Goal: Information Seeking & Learning: Find specific fact

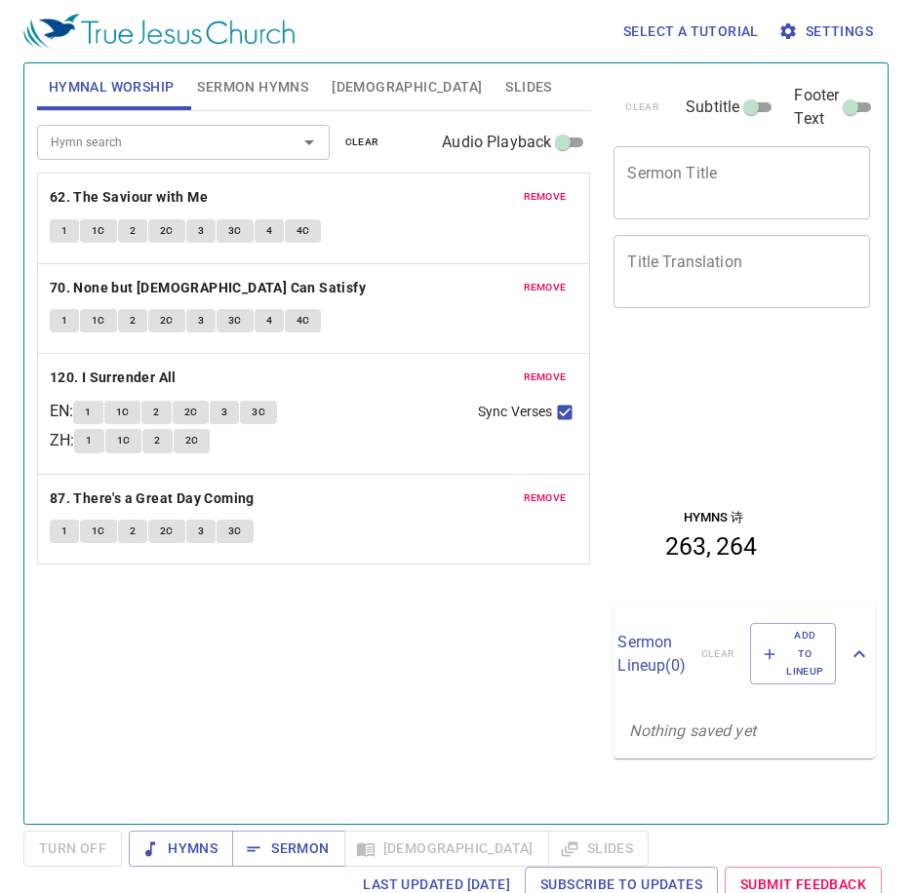
click at [541, 194] on span "remove" at bounding box center [545, 197] width 43 height 18
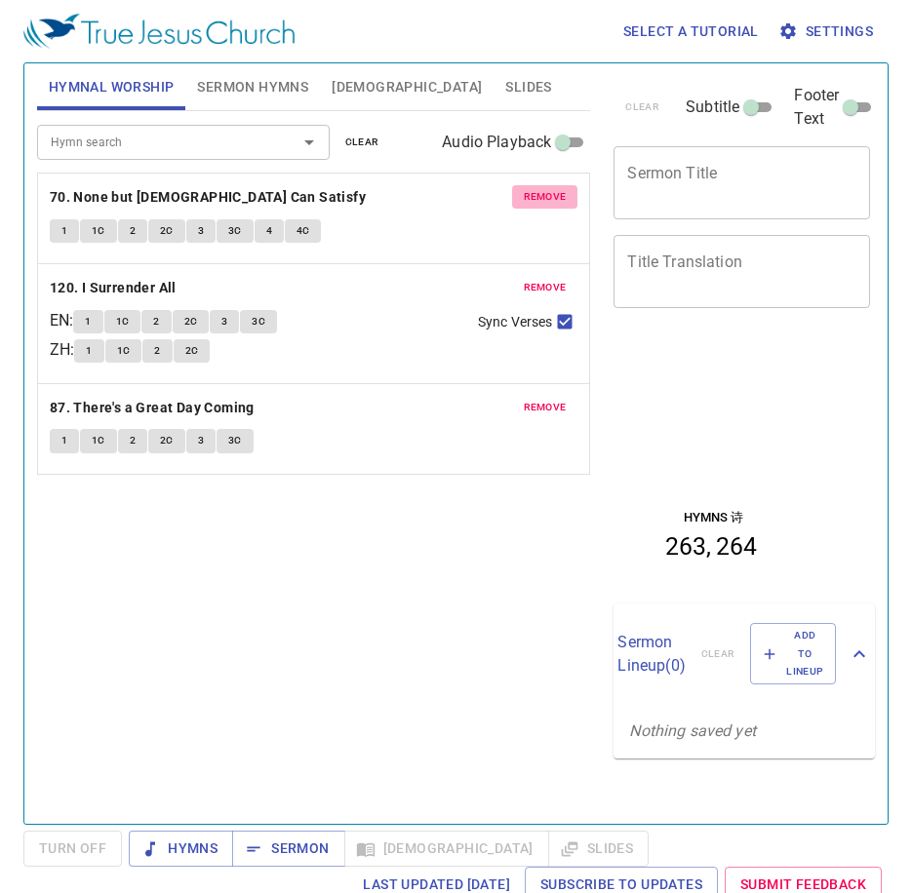
click at [541, 194] on span "remove" at bounding box center [545, 197] width 43 height 18
click at [541, 279] on span "remove" at bounding box center [545, 288] width 43 height 18
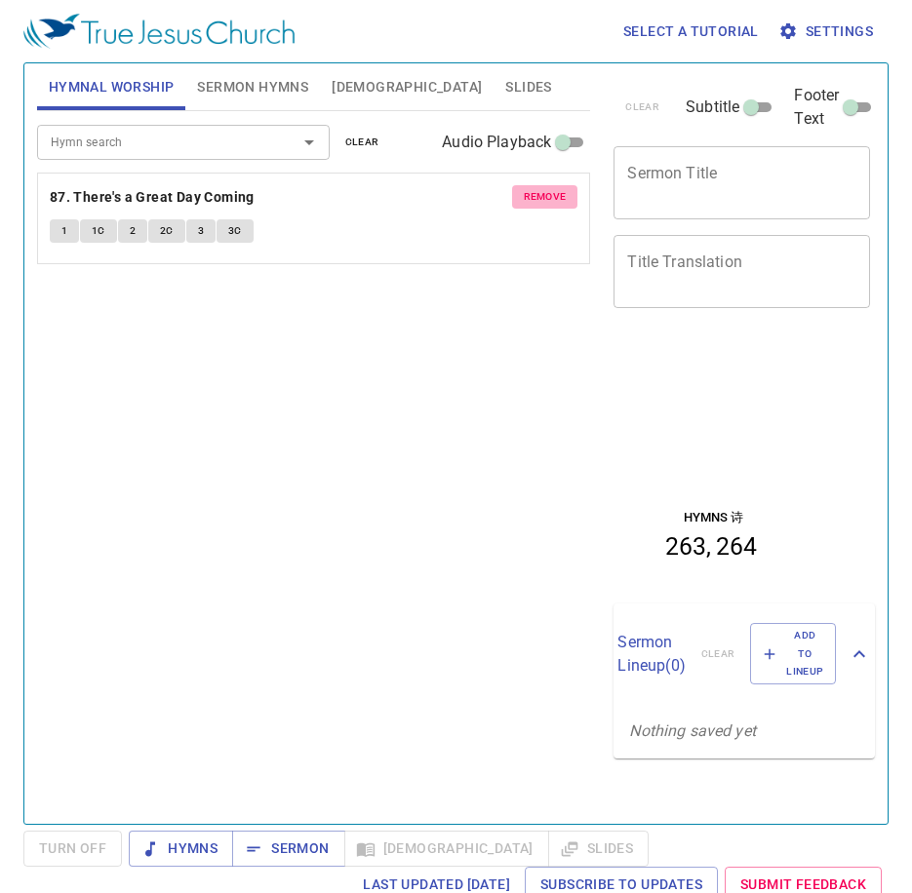
click at [541, 193] on span "remove" at bounding box center [545, 197] width 43 height 18
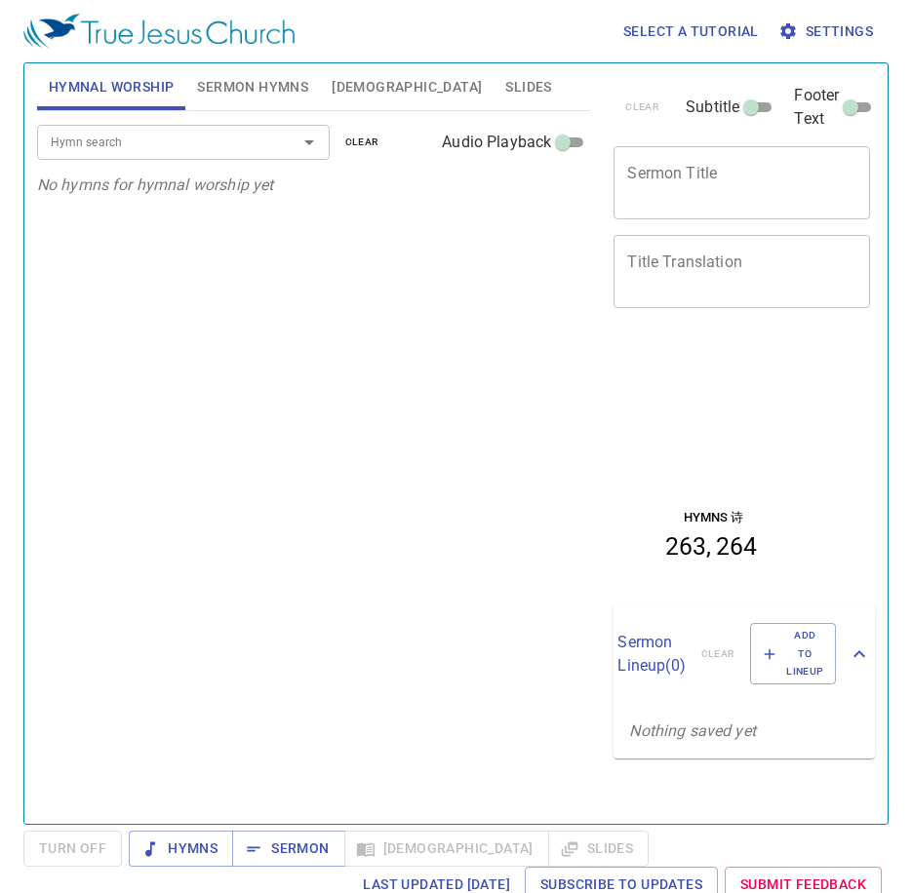
click at [247, 86] on span "Sermon Hymns" at bounding box center [252, 87] width 111 height 24
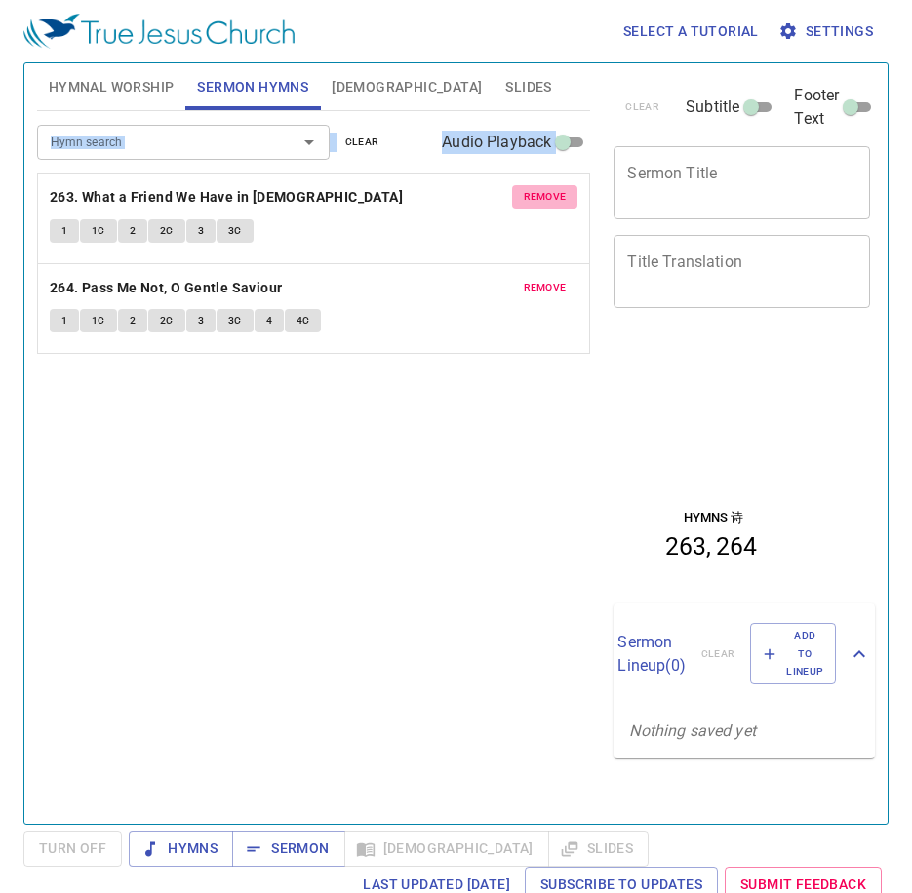
click at [543, 203] on span "remove" at bounding box center [545, 197] width 43 height 18
click at [543, 279] on span "remove" at bounding box center [545, 288] width 43 height 18
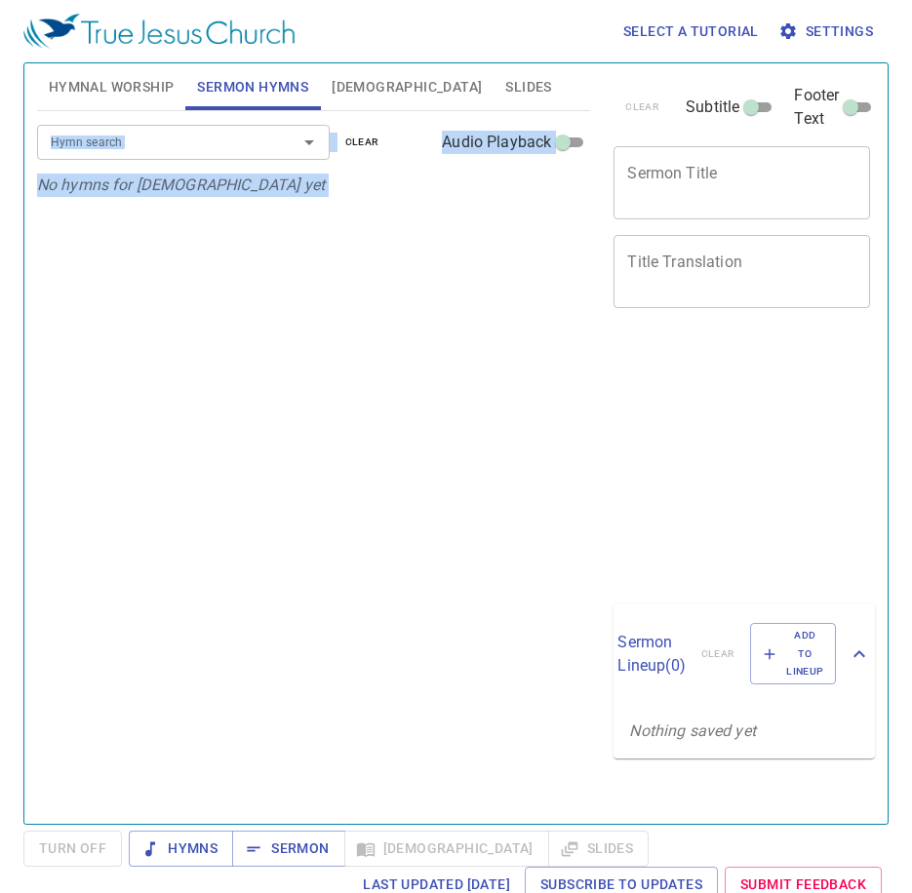
click at [99, 88] on span "Hymnal Worship" at bounding box center [112, 87] width 126 height 24
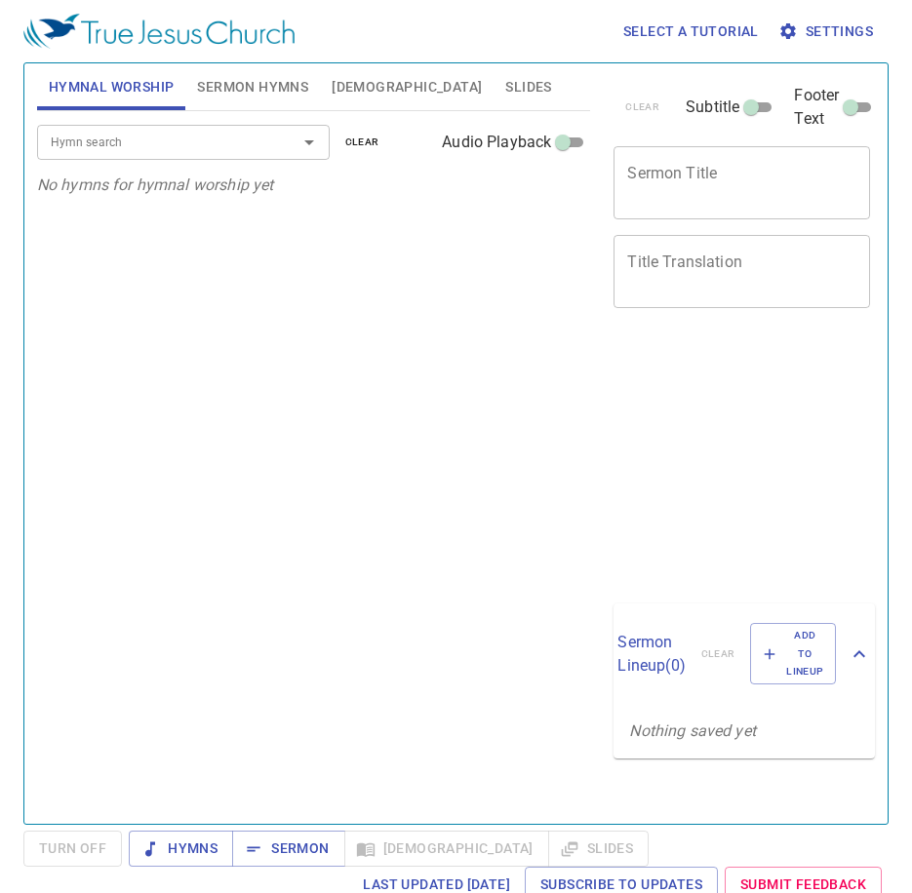
click at [174, 146] on input "Hymn search" at bounding box center [154, 142] width 223 height 22
drag, startPoint x: 559, startPoint y: 464, endPoint x: 404, endPoint y: 412, distance: 163.7
click at [557, 466] on div "Hymn search Hymn search clear Audio Playback No hymns for hymnal worship yet" at bounding box center [314, 459] width 554 height 696
click at [120, 151] on input "Hymn search" at bounding box center [154, 142] width 223 height 22
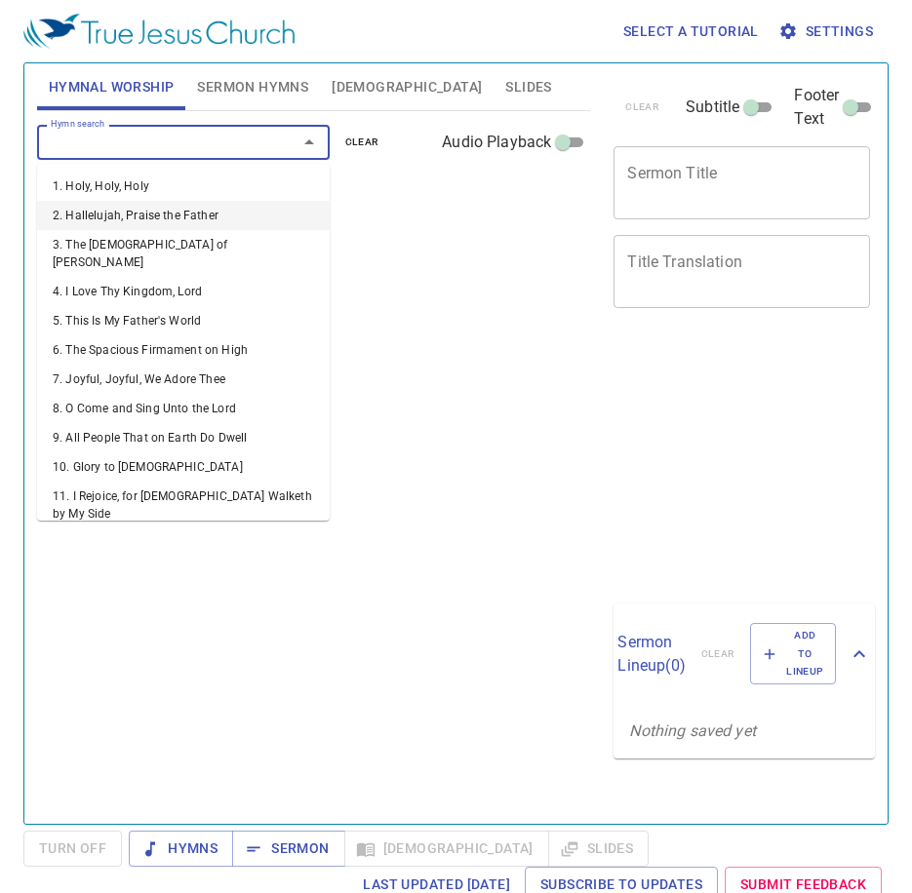
click at [139, 204] on li "2. Hallelujah, Praise the Father" at bounding box center [183, 215] width 293 height 29
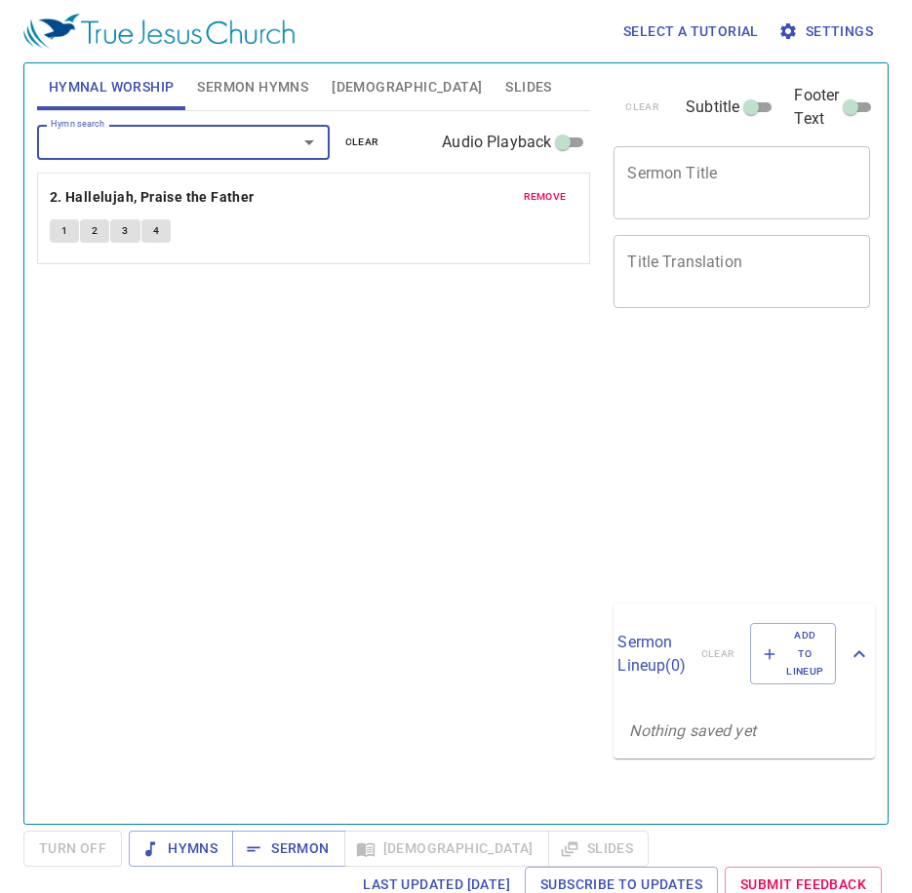
click at [525, 200] on span "remove" at bounding box center [545, 197] width 43 height 18
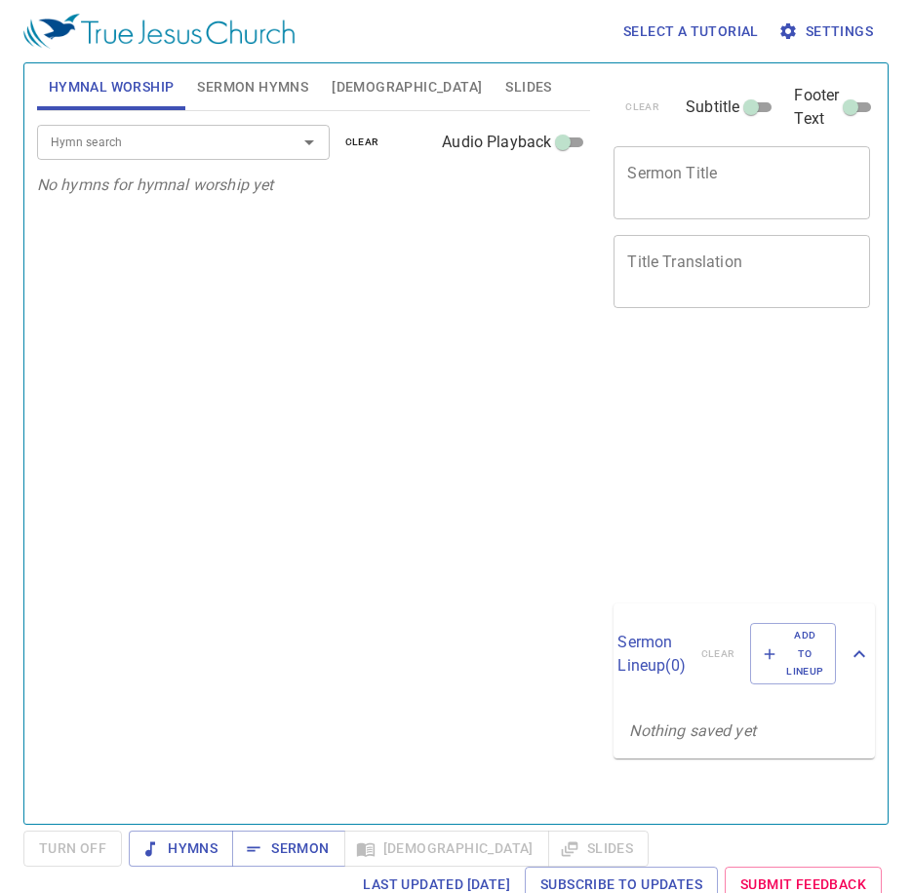
click at [270, 143] on div at bounding box center [295, 142] width 51 height 27
drag, startPoint x: 316, startPoint y: 242, endPoint x: 287, endPoint y: 154, distance: 92.5
click at [305, 224] on div "Hymn search Hymn search clear Audio Playback No hymns for hymnal worship yet" at bounding box center [314, 459] width 554 height 696
click at [288, 151] on div at bounding box center [295, 142] width 51 height 27
click at [355, 323] on div "Hymn search Hymn search clear Audio Playback No hymns for hymnal worship yet" at bounding box center [314, 459] width 554 height 696
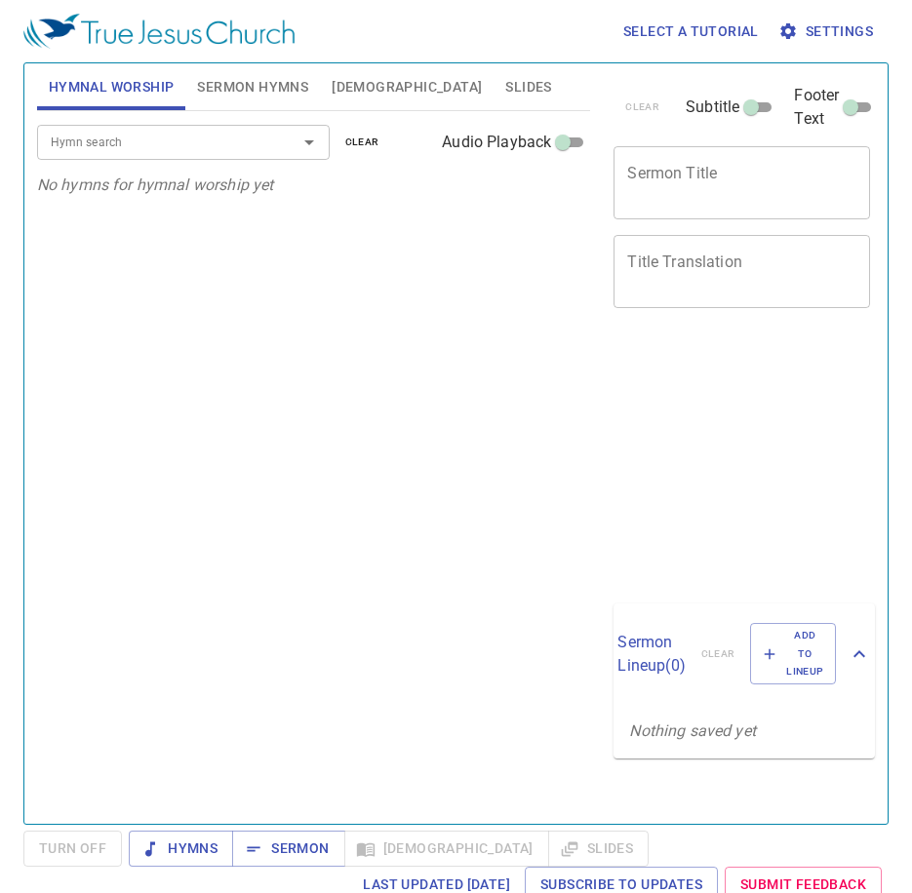
click at [215, 84] on span "Sermon Hymns" at bounding box center [252, 87] width 111 height 24
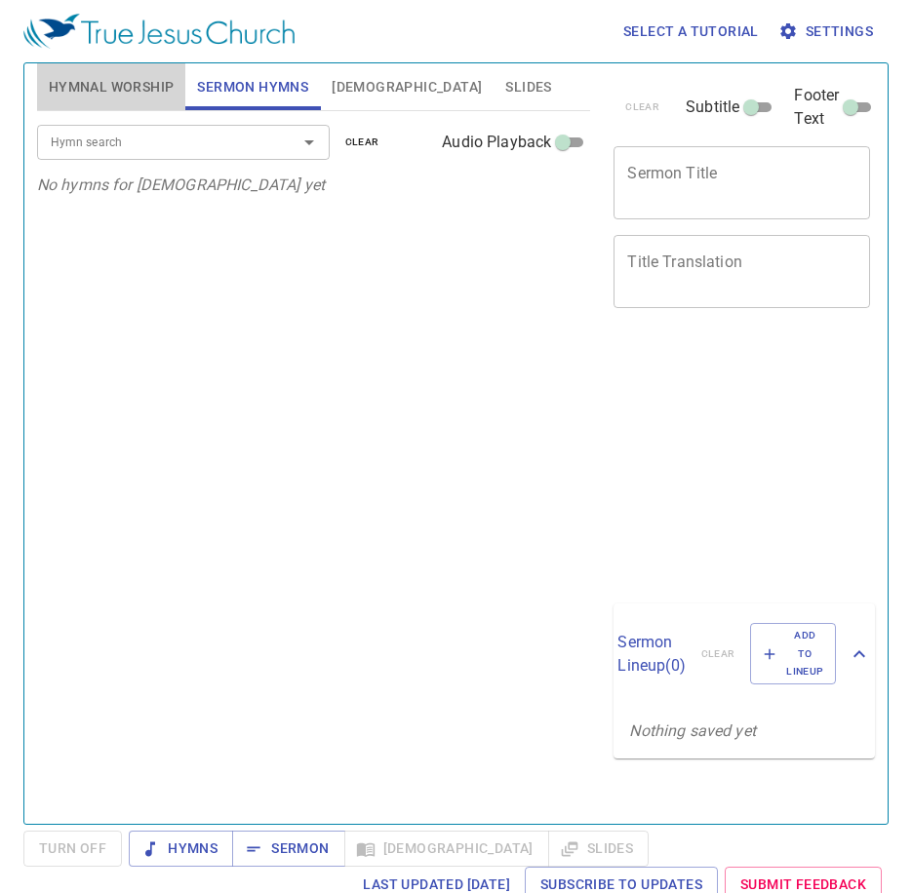
drag, startPoint x: 132, startPoint y: 76, endPoint x: 144, endPoint y: 123, distance: 48.5
click at [132, 75] on span "Hymnal Worship" at bounding box center [112, 87] width 126 height 24
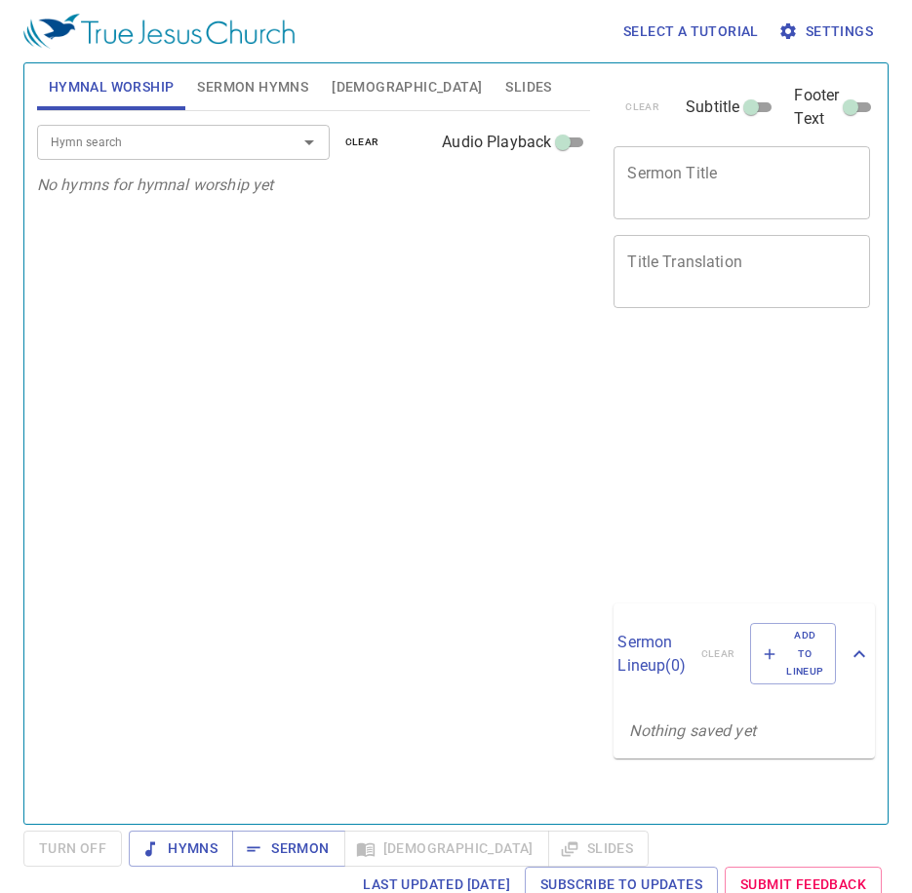
click at [146, 134] on input "Hymn search" at bounding box center [154, 142] width 223 height 22
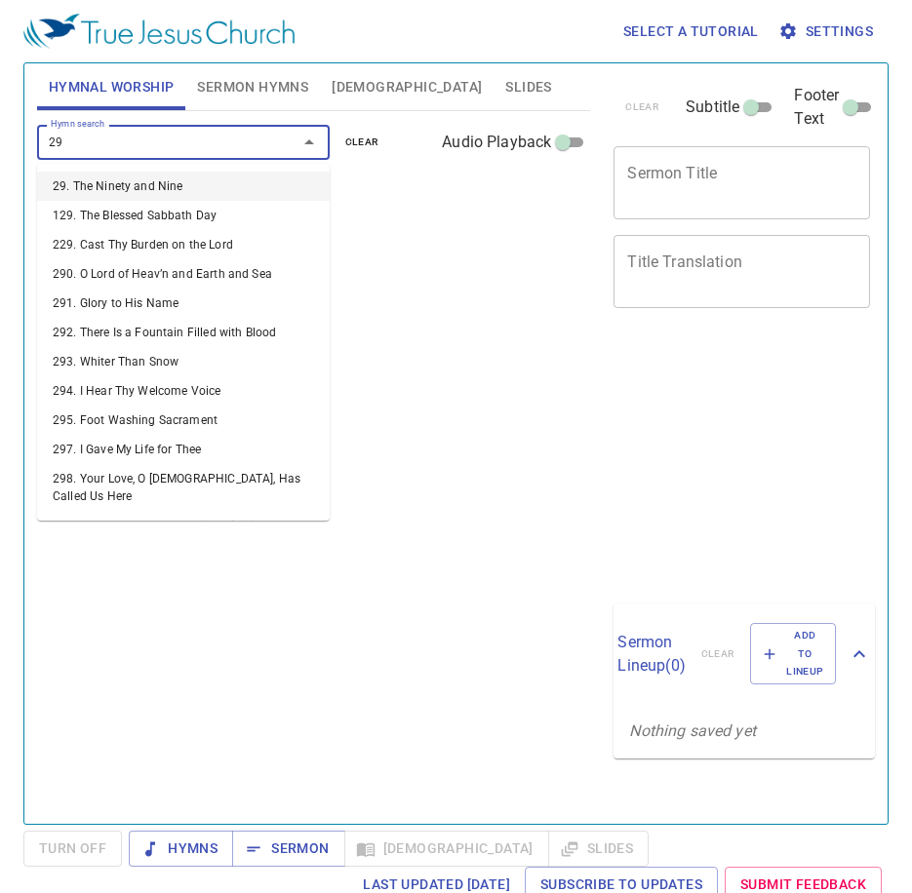
type input "293"
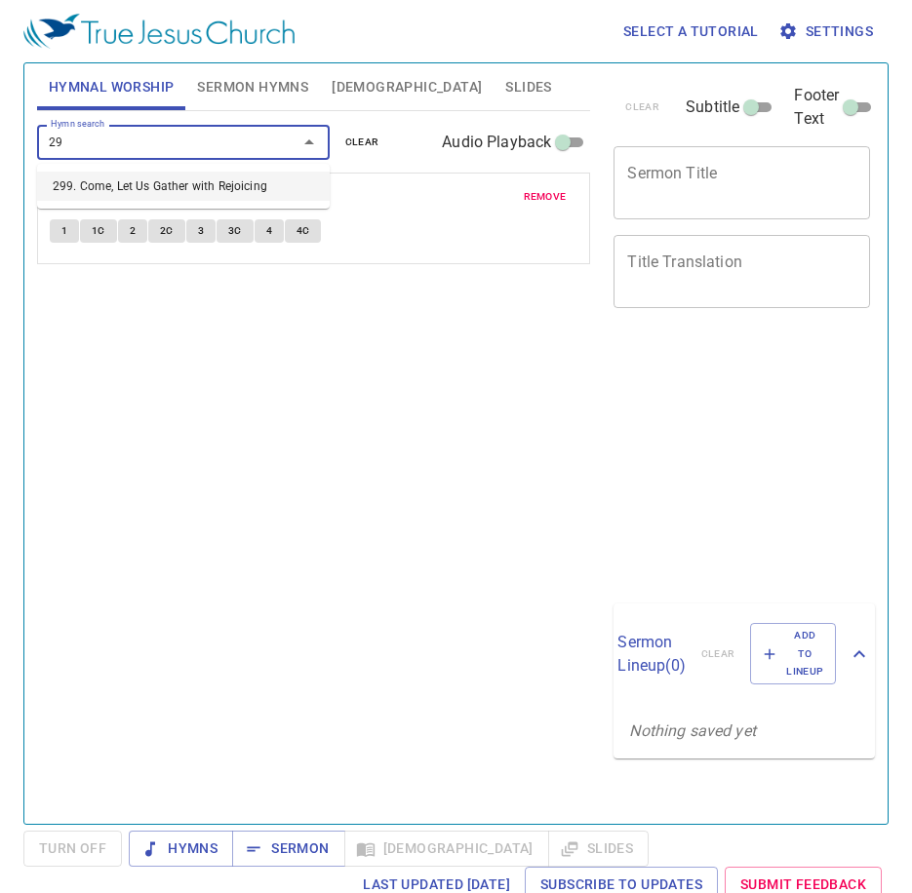
type input "299"
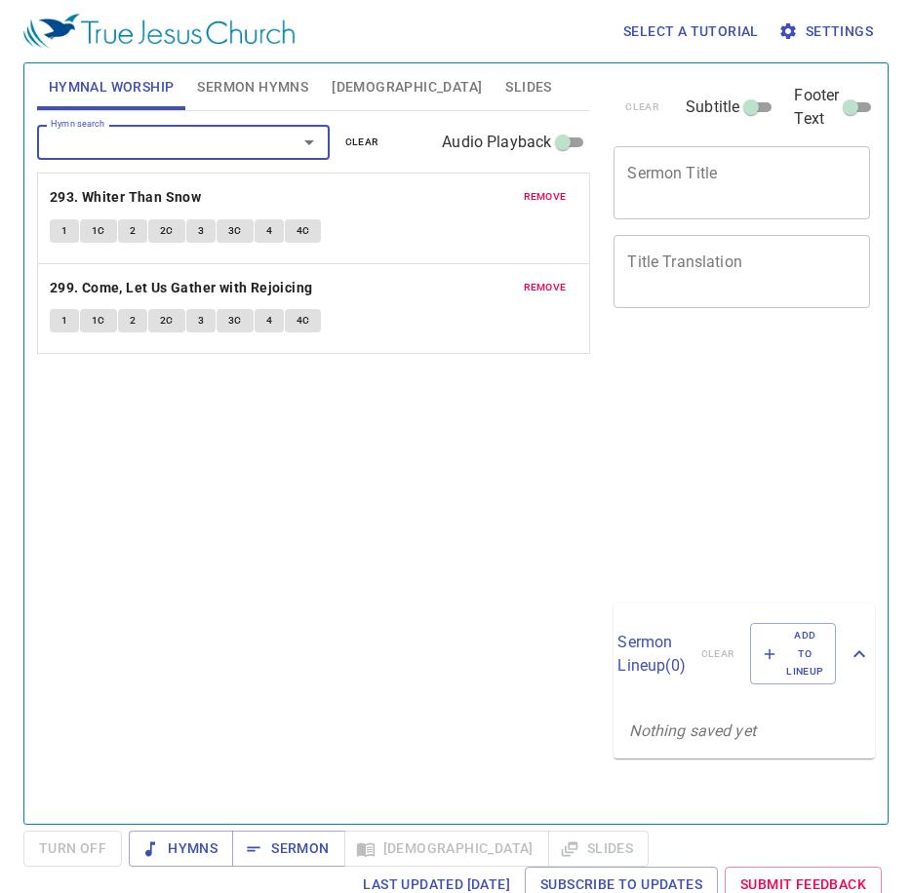
drag, startPoint x: 568, startPoint y: 190, endPoint x: 547, endPoint y: 187, distance: 21.7
click at [568, 190] on button "remove" at bounding box center [545, 196] width 66 height 23
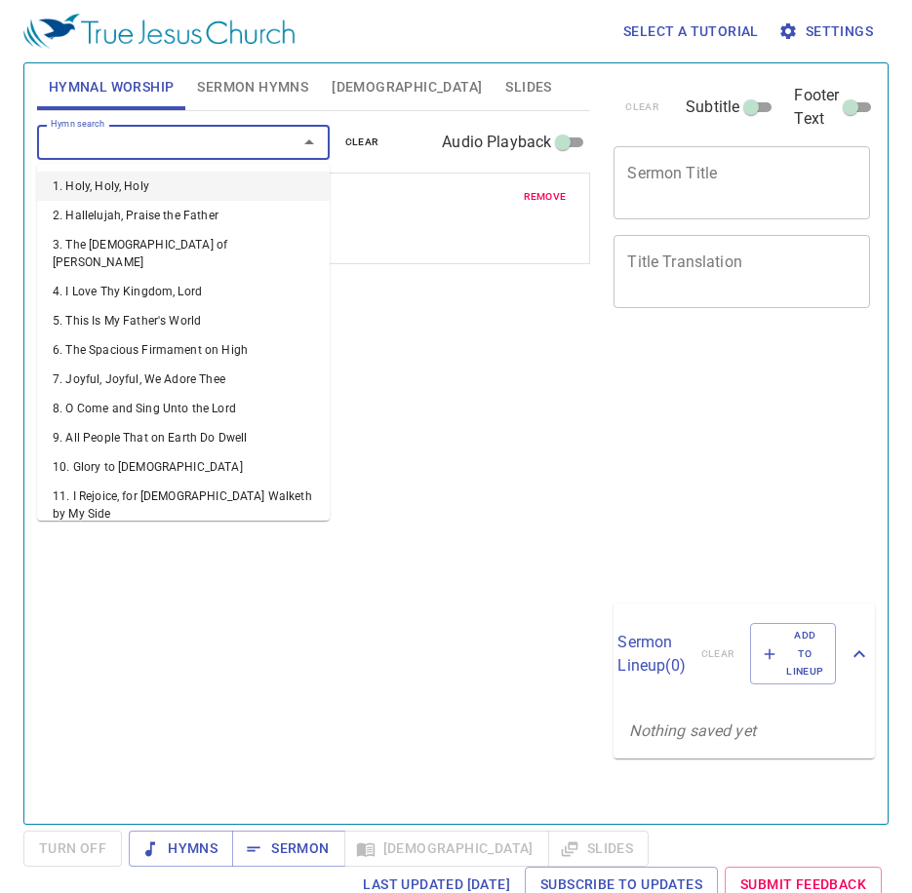
click at [223, 131] on input "Hymn search" at bounding box center [154, 142] width 223 height 22
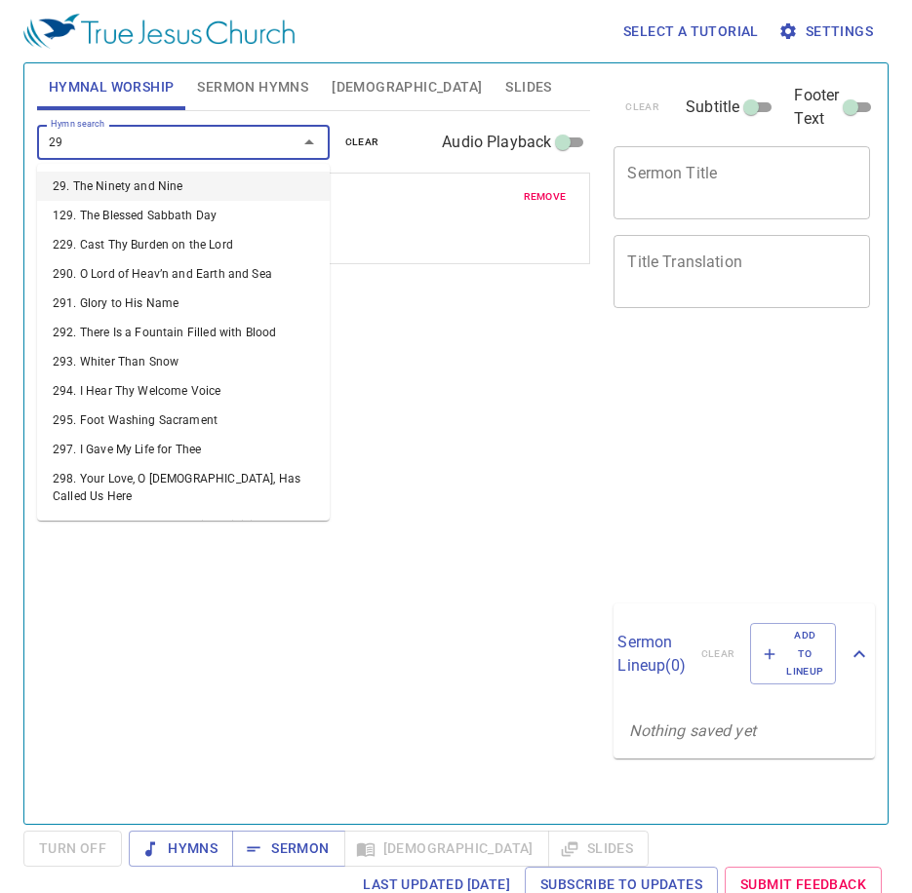
type input "298"
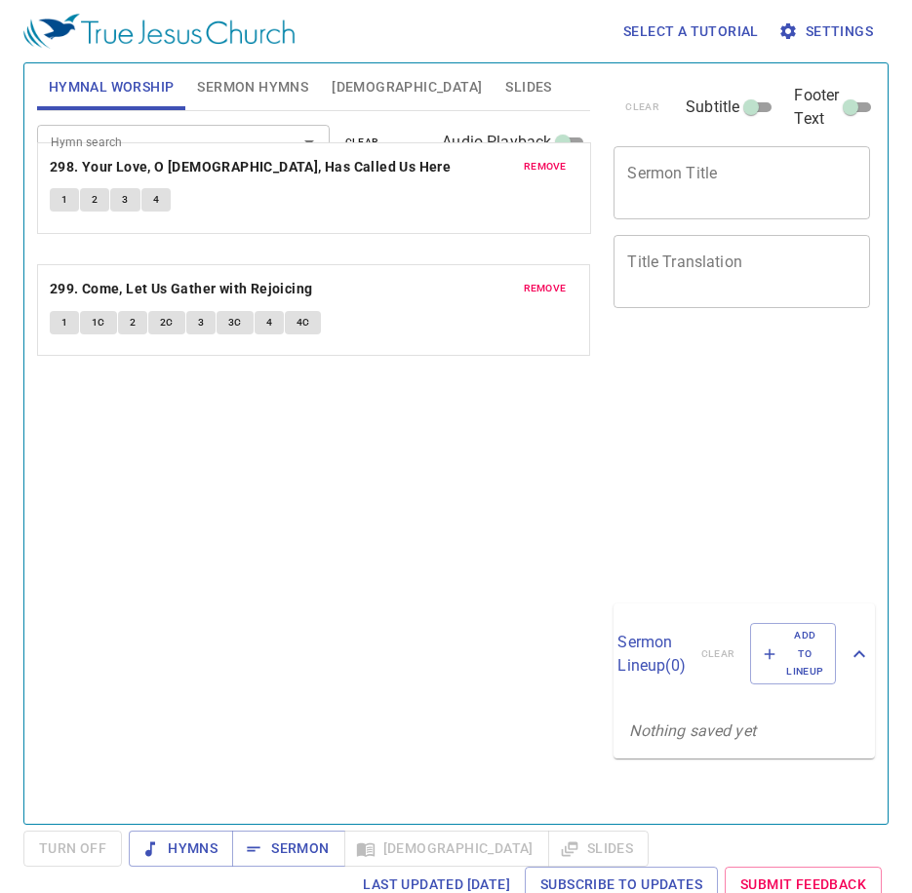
drag, startPoint x: 391, startPoint y: 305, endPoint x: 358, endPoint y: 177, distance: 132.0
click at [358, 177] on div "remove 299. Come, Let Us Gather with Rejoicing 1 1C 2 2C 3 3C 4 4C remove 298. …" at bounding box center [314, 263] width 554 height 181
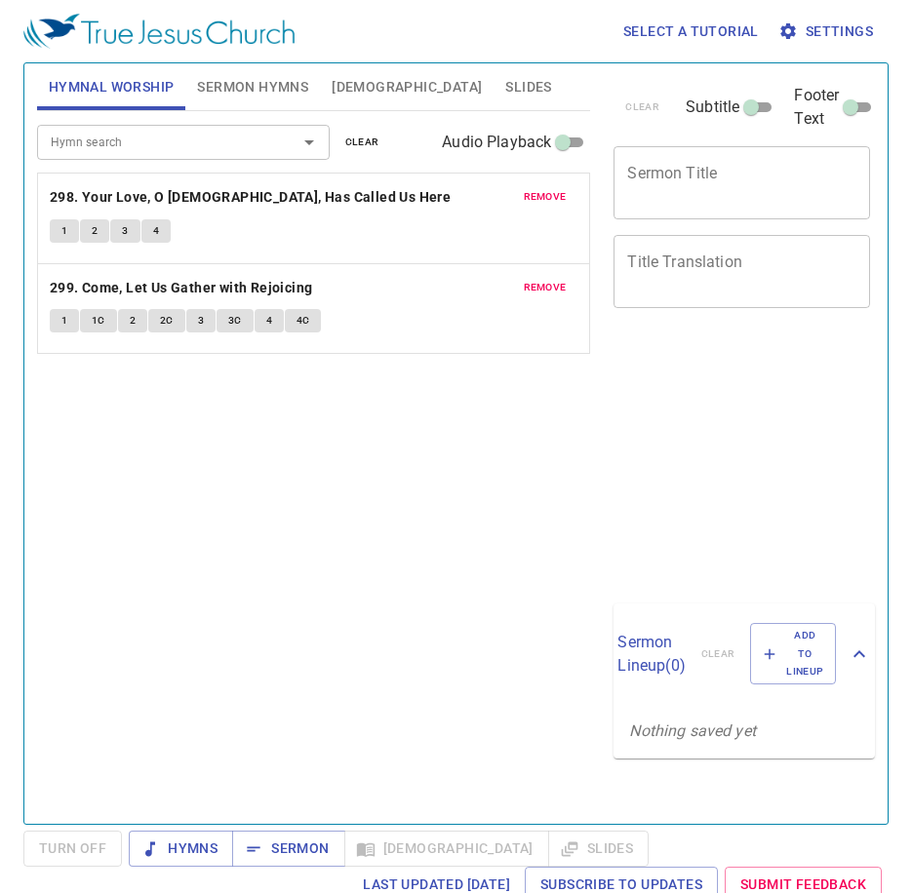
click at [452, 486] on div "Hymn search Hymn search clear Audio Playback remove 298. Your Love, O [DEMOGRAP…" at bounding box center [314, 459] width 554 height 696
click at [246, 190] on b "298. Your Love, O [DEMOGRAPHIC_DATA], Has Called Us Here" at bounding box center [250, 197] width 401 height 24
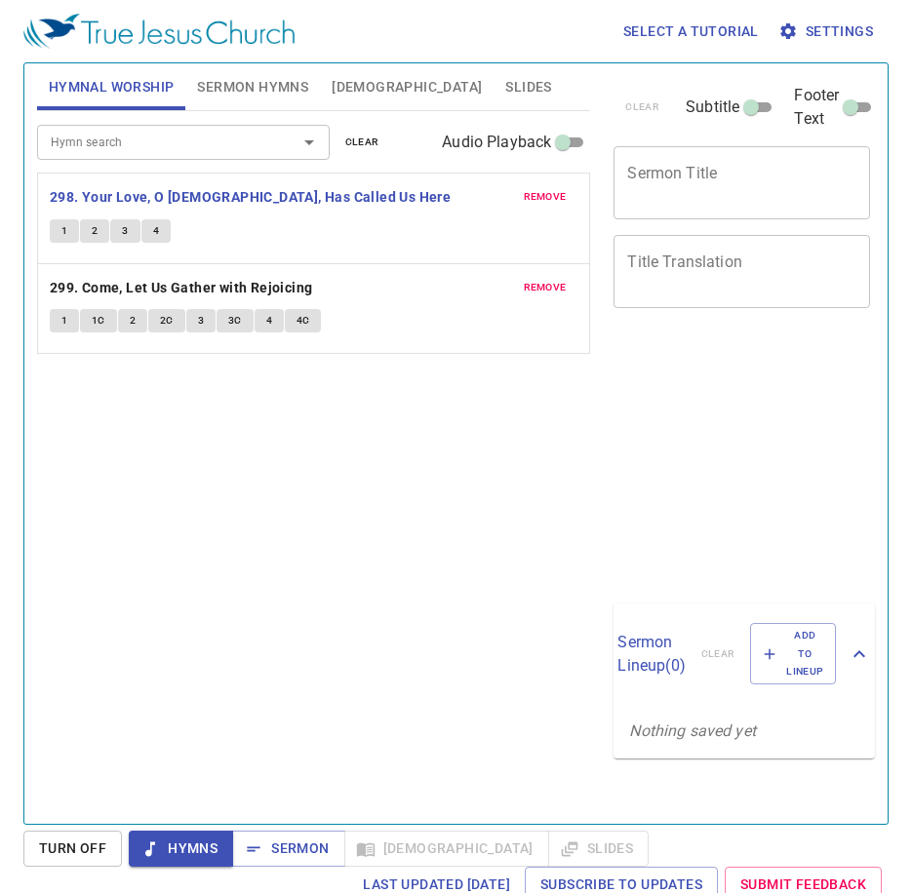
click at [336, 506] on div "Hymn search Hymn search clear Audio Playback remove 298. Your Love, O [DEMOGRAP…" at bounding box center [314, 459] width 554 height 696
